Goal: Information Seeking & Learning: Learn about a topic

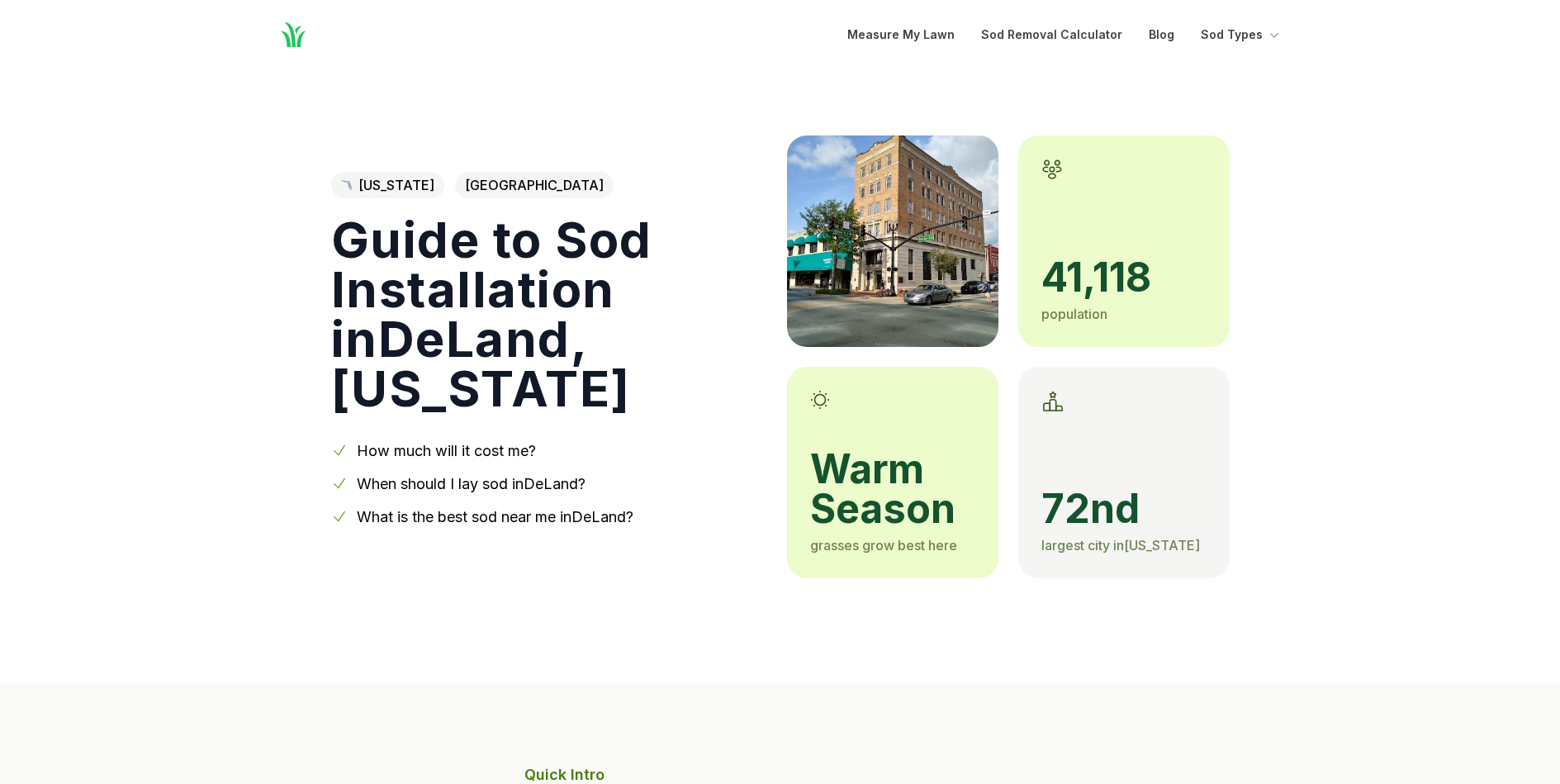
scroll to position [5203, 0]
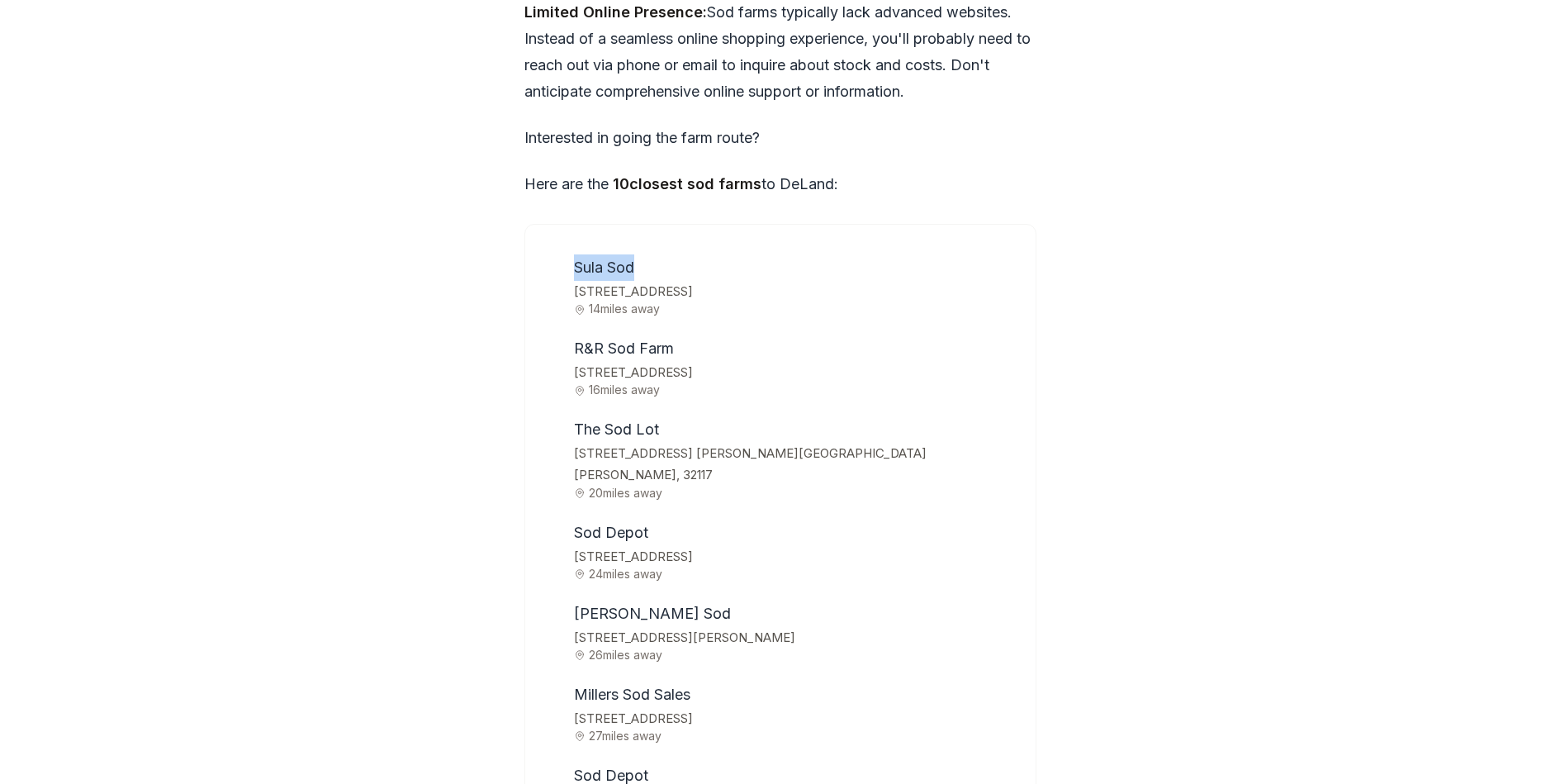
drag, startPoint x: 574, startPoint y: 185, endPoint x: 633, endPoint y: 190, distance: 59.2
click at [633, 259] on span "Sula Sod" at bounding box center [605, 267] width 60 height 17
drag, startPoint x: 574, startPoint y: 350, endPoint x: 660, endPoint y: 345, distance: 86.1
click at [660, 417] on li "The Sod Lot [STREET_ADDRESS] [PERSON_NAME][GEOGRAPHIC_DATA][PERSON_NAME], 32117…" at bounding box center [792, 458] width 448 height 83
copy span "The Sod Lot"
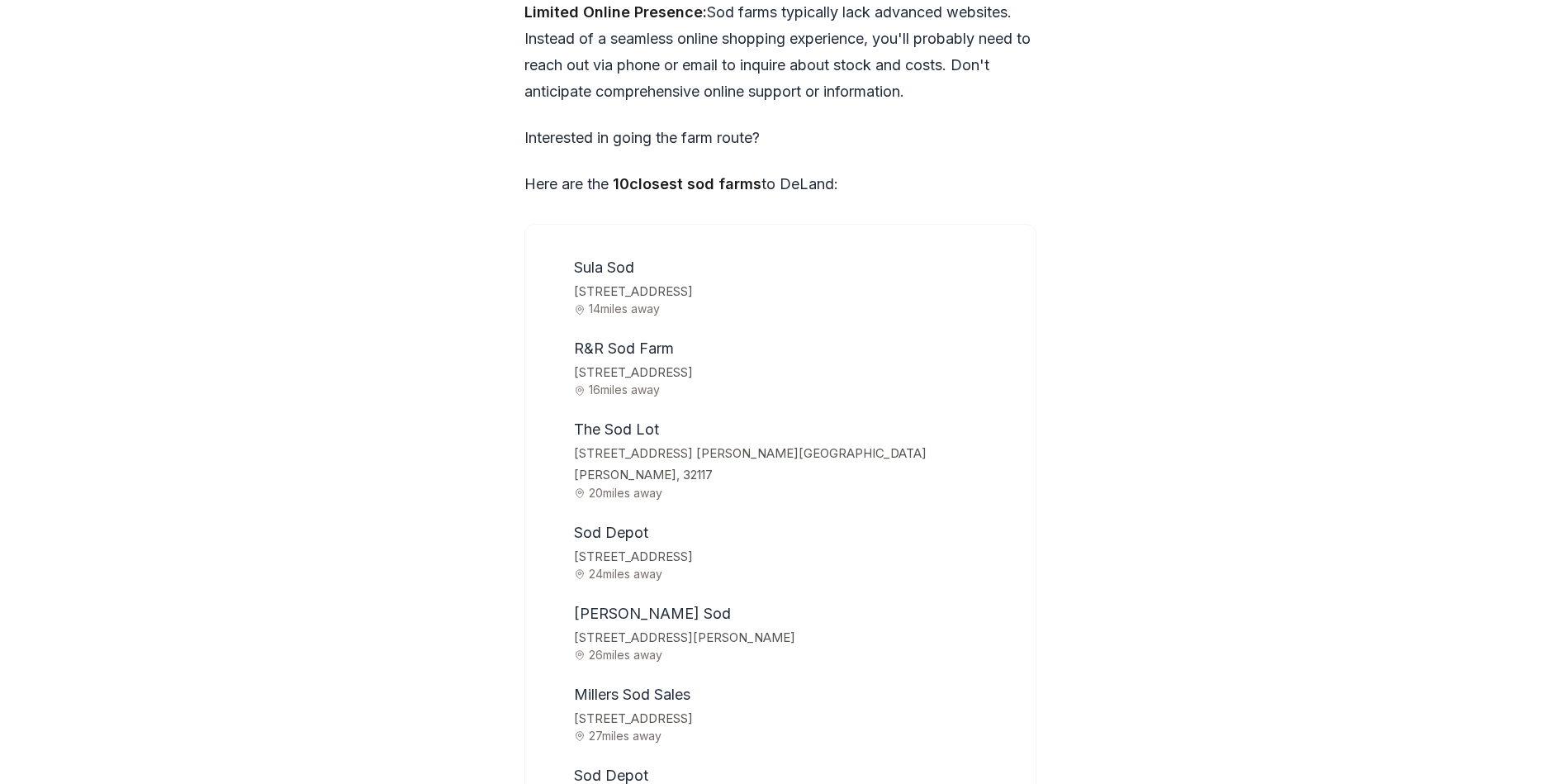
click at [691, 520] on li "[GEOGRAPHIC_DATA] [STREET_ADDRESS] 24 miles away" at bounding box center [792, 550] width 448 height 61
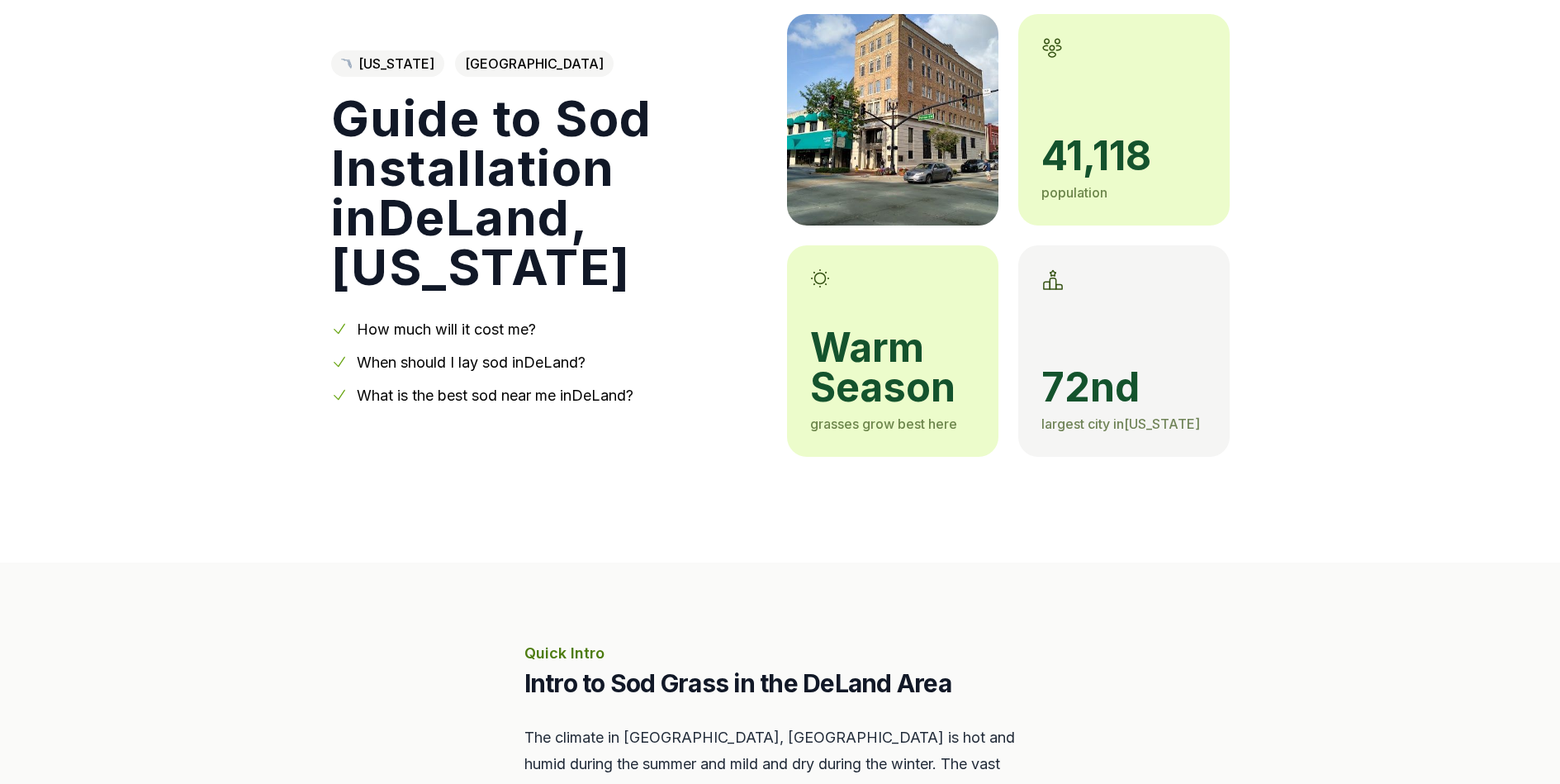
scroll to position [0, 0]
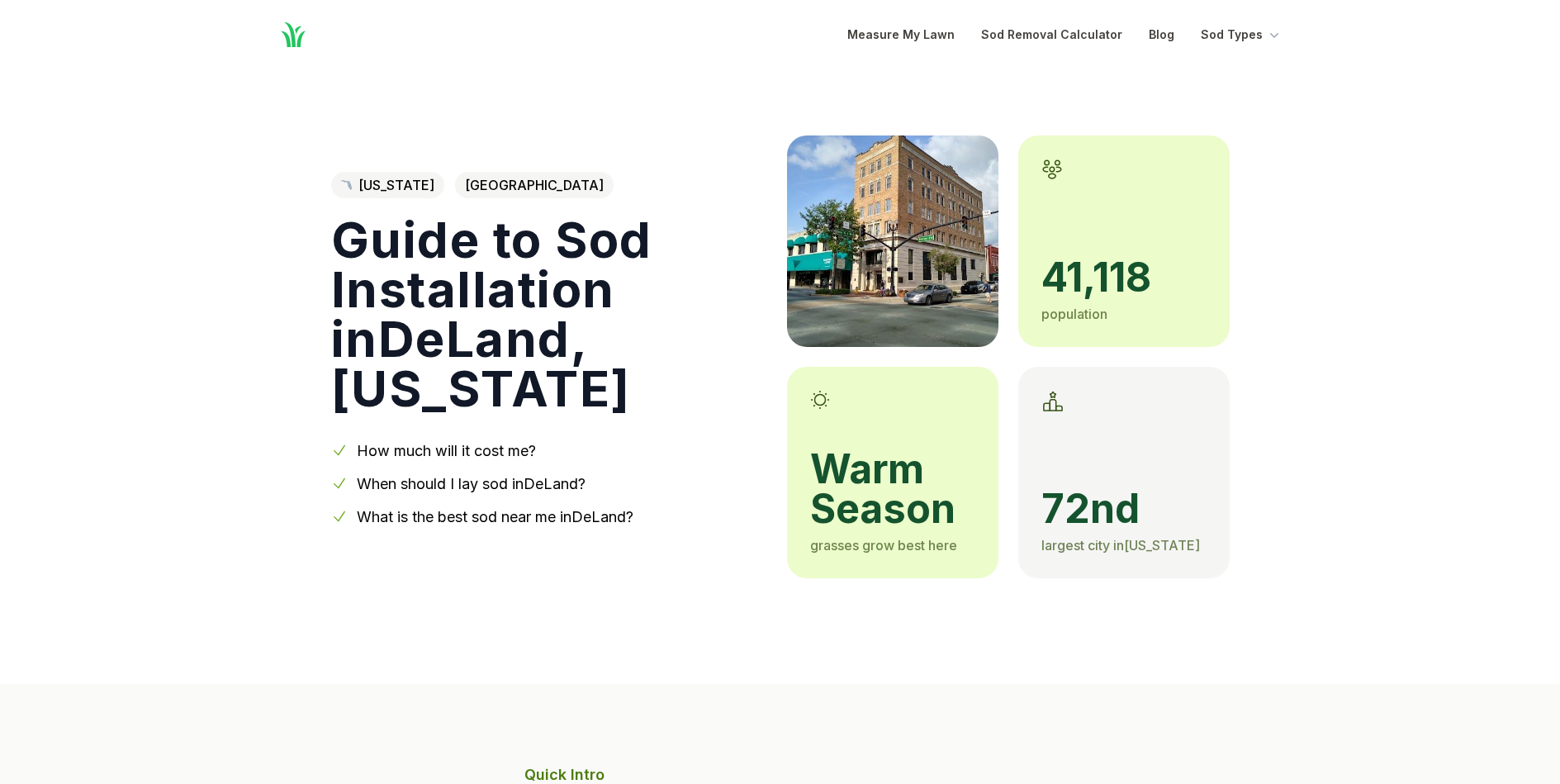
click at [448, 442] on link "How much will it cost me?" at bounding box center [447, 451] width 180 height 17
click at [508, 508] on link "What is the best sod near me in [GEOGRAPHIC_DATA] ?" at bounding box center [495, 517] width 277 height 17
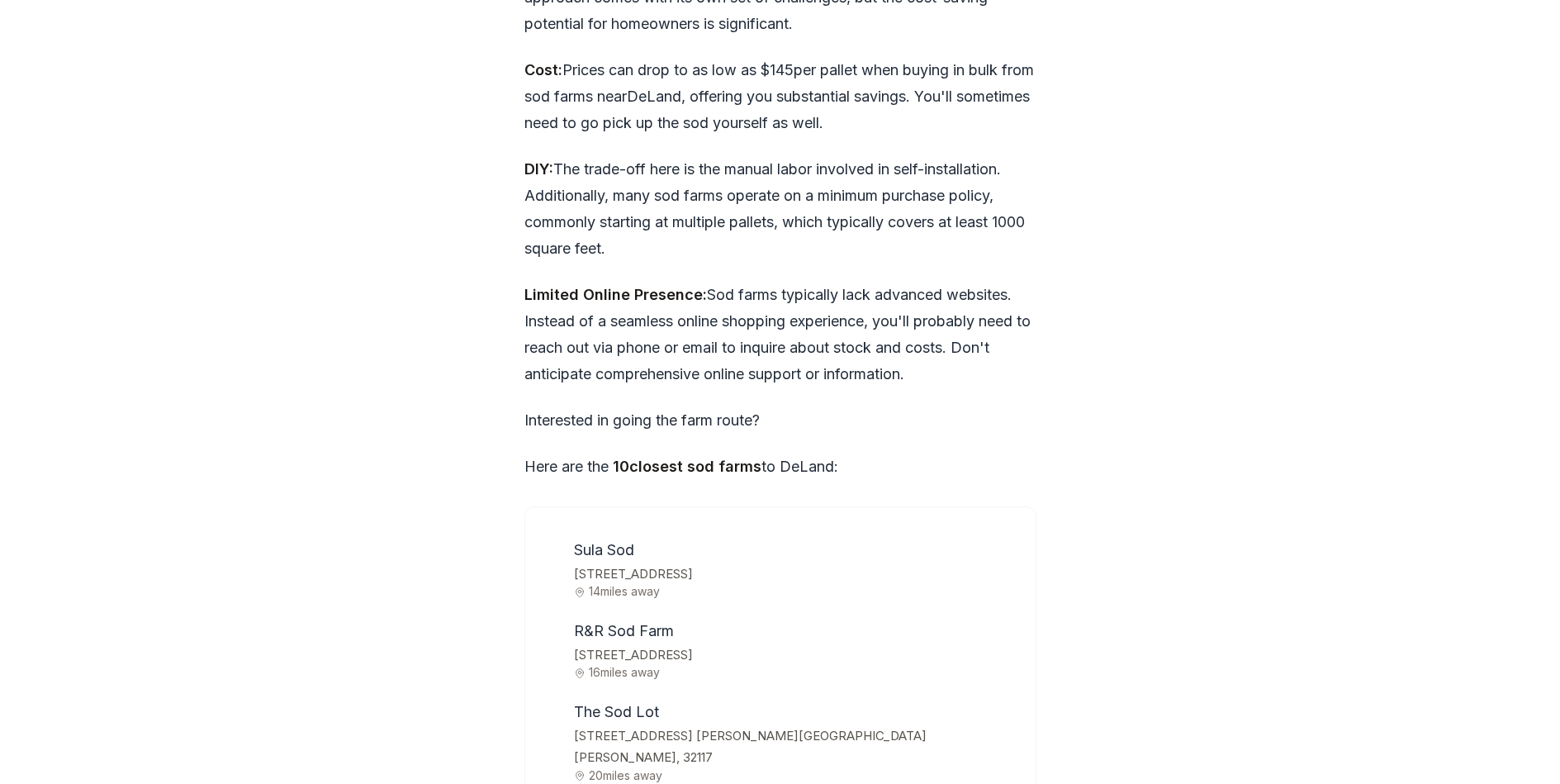
scroll to position [4891, 0]
